Goal: Task Accomplishment & Management: Manage account settings

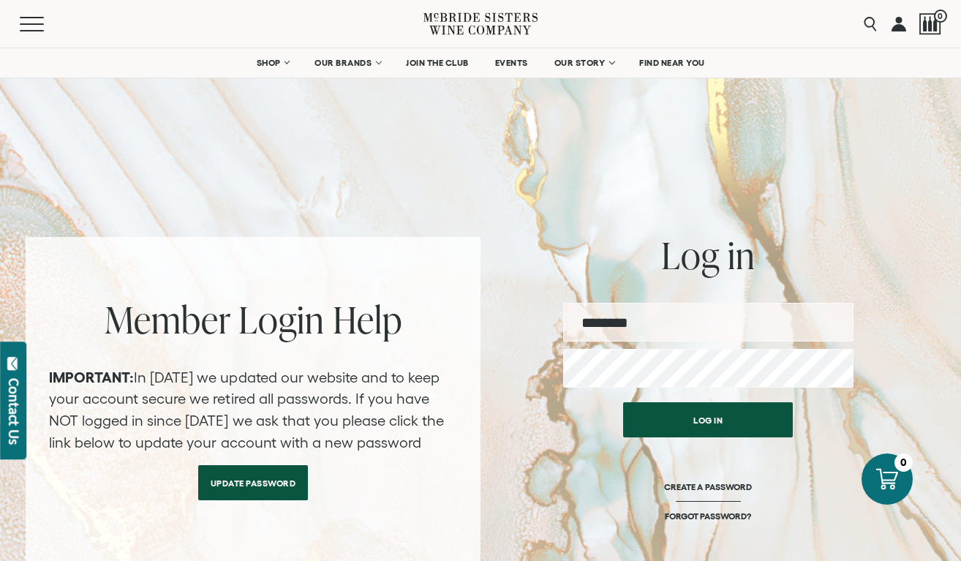
type input "**********"
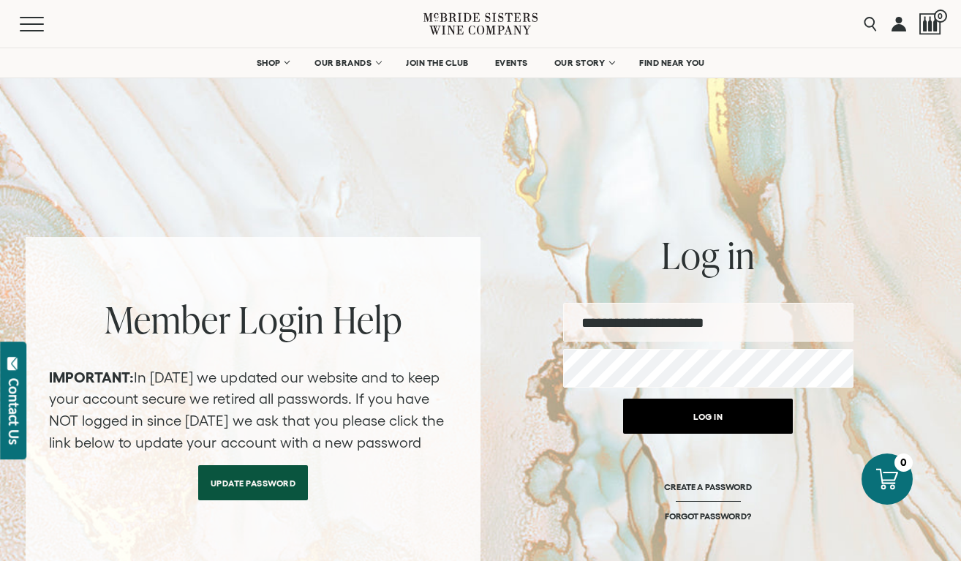
click at [712, 426] on button "Log in" at bounding box center [708, 416] width 170 height 35
click at [714, 415] on button "Log in" at bounding box center [708, 416] width 170 height 35
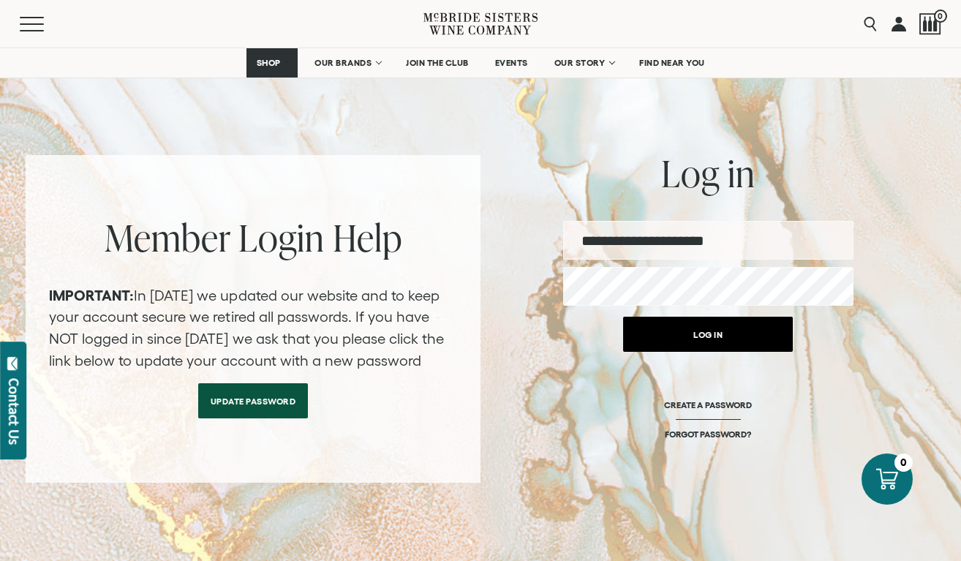
scroll to position [146, 0]
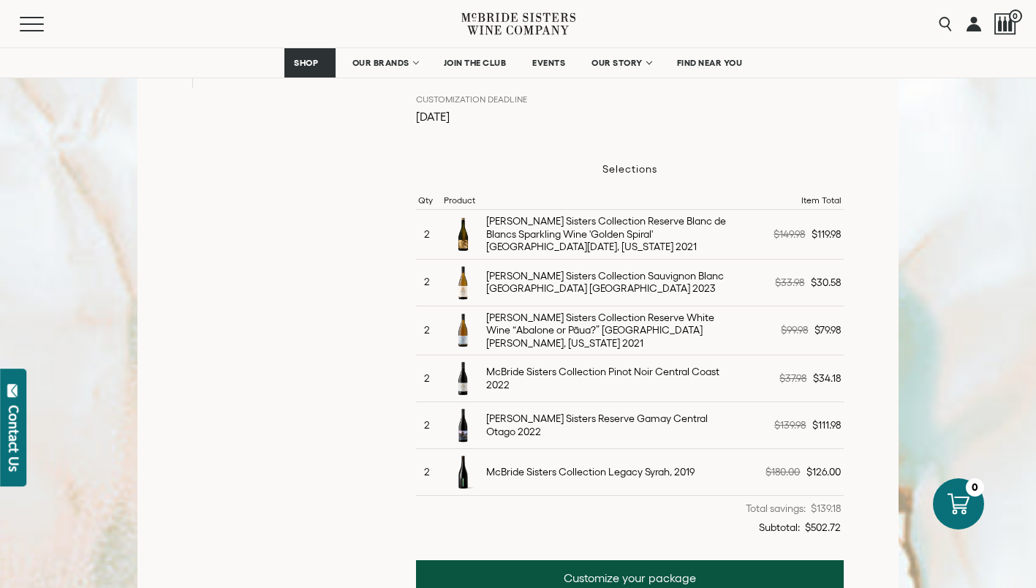
scroll to position [366, 0]
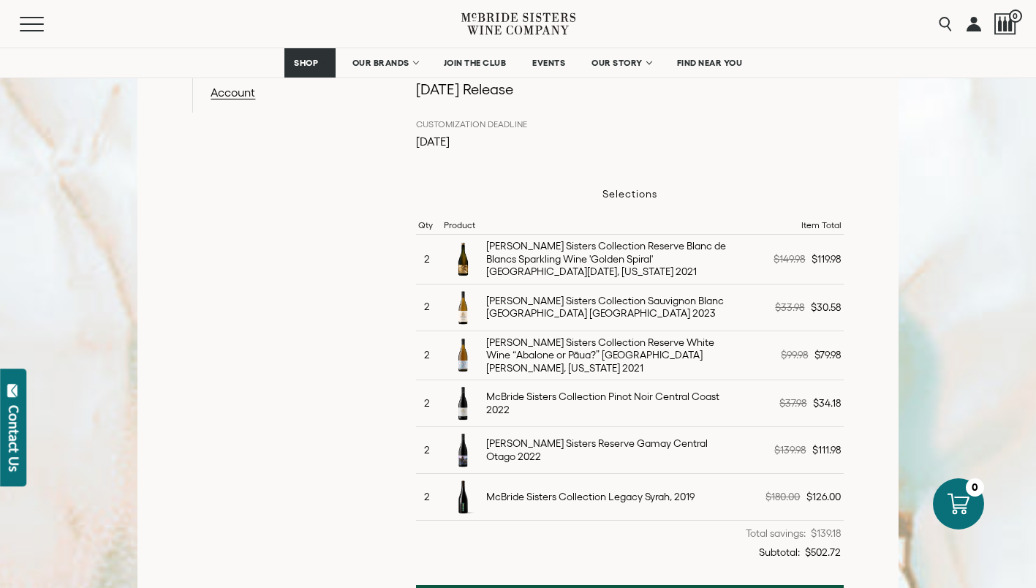
click at [507, 249] on div "[PERSON_NAME] Sisters Collection Reserve Blanc de Blancs Sparkling Wine 'Golden…" at bounding box center [608, 259] width 244 height 39
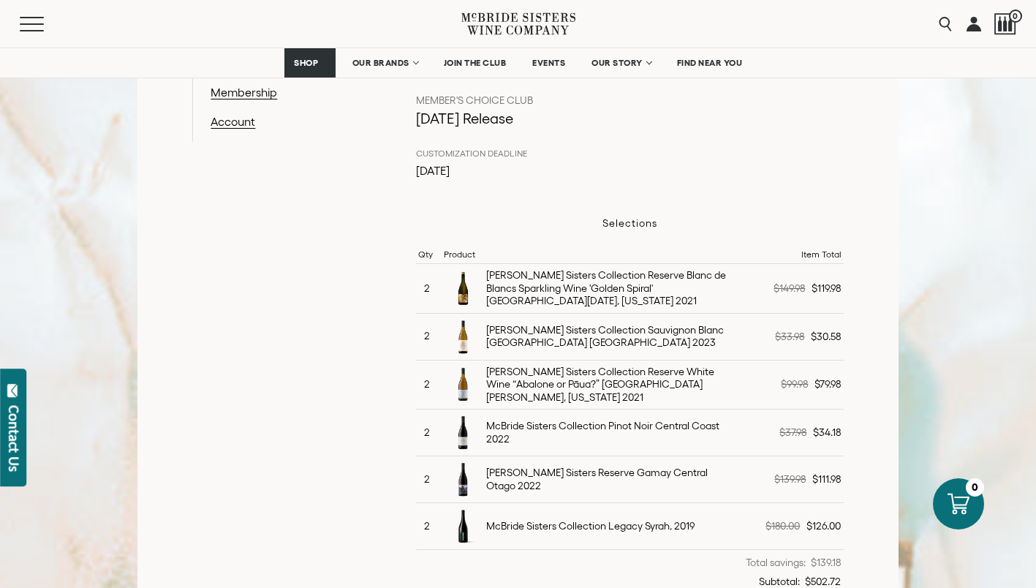
scroll to position [439, 0]
